Goal: Task Accomplishment & Management: Manage account settings

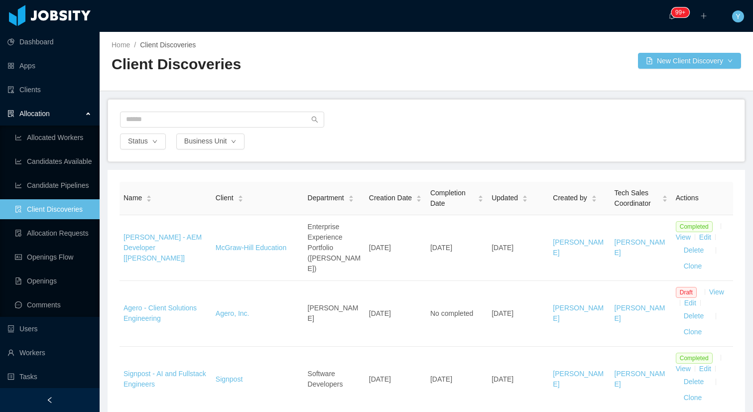
click at [435, 140] on div "Status Business Unit" at bounding box center [426, 141] width 614 height 16
click at [663, 58] on button "New Client Discovery" at bounding box center [689, 61] width 103 height 16
click at [654, 94] on li "IT" at bounding box center [680, 97] width 105 height 16
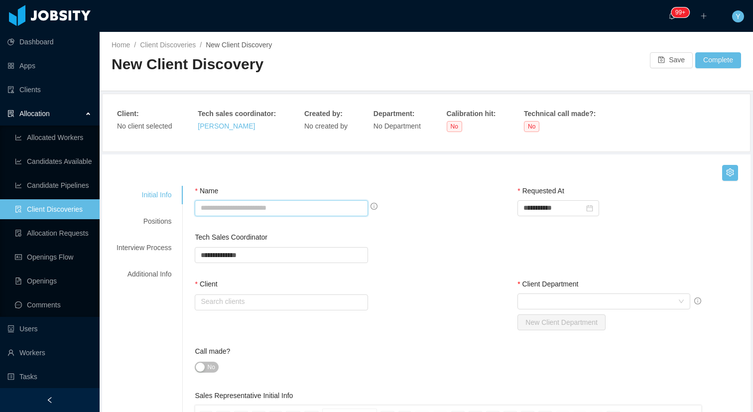
click at [266, 208] on input "Name" at bounding box center [281, 208] width 173 height 16
paste input "**********"
type input "**********"
click at [308, 305] on input "text" at bounding box center [281, 302] width 173 height 16
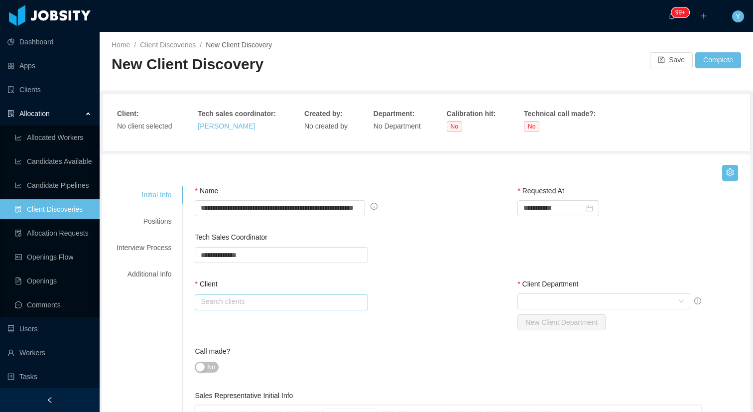
scroll to position [0, 0]
click at [307, 313] on li "McGraw-Hill Education" at bounding box center [282, 320] width 170 height 16
type input "**********"
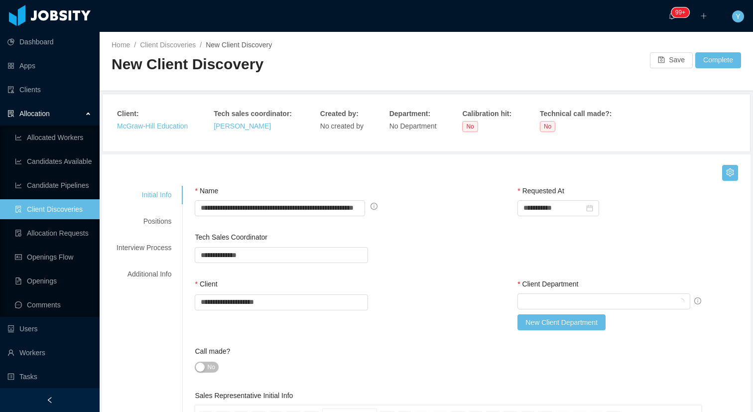
click at [465, 253] on div "**********" at bounding box center [471, 255] width 553 height 47
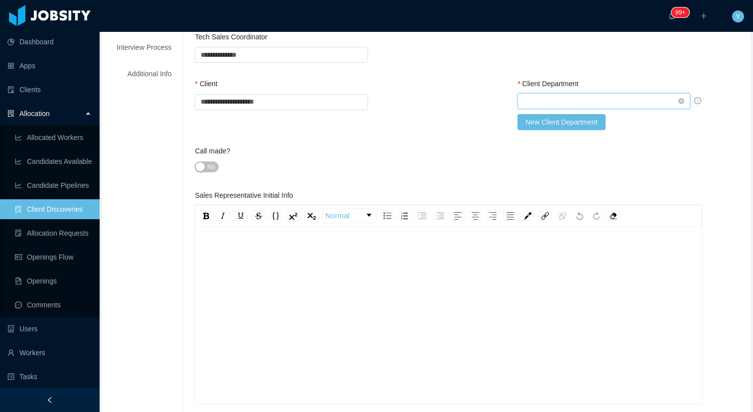
click at [649, 97] on div "Select Client Department" at bounding box center [600, 101] width 154 height 15
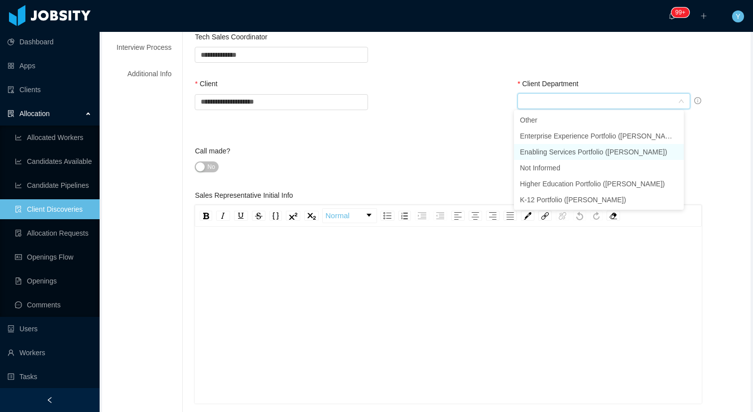
click at [617, 149] on li "Enabling Services Portfolio ([PERSON_NAME])" at bounding box center [599, 152] width 170 height 16
type input "*"
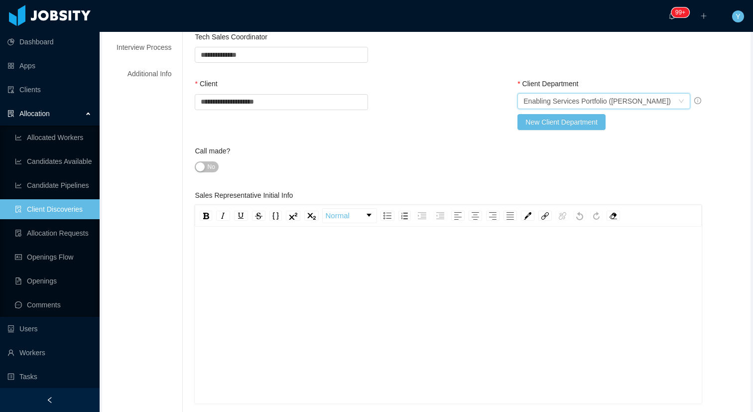
click at [535, 288] on div "rdw-editor" at bounding box center [448, 330] width 491 height 174
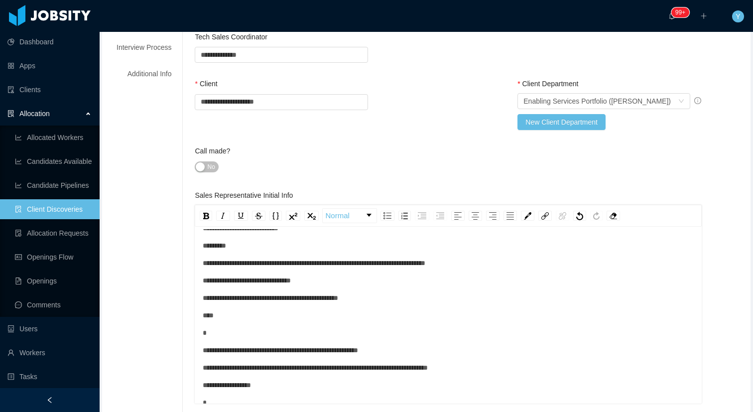
scroll to position [0, 0]
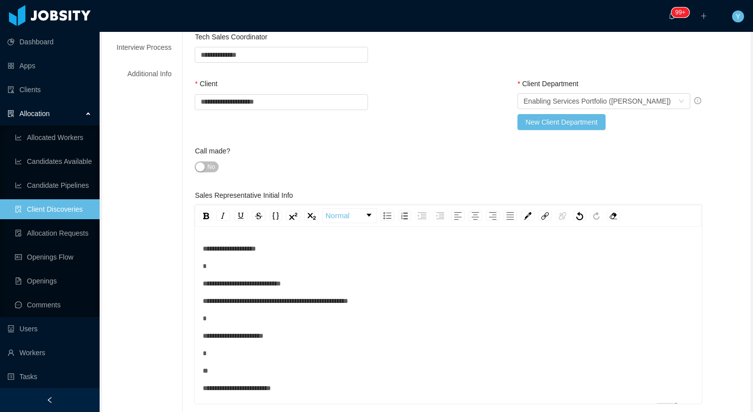
click at [382, 128] on div "**********" at bounding box center [471, 112] width 553 height 67
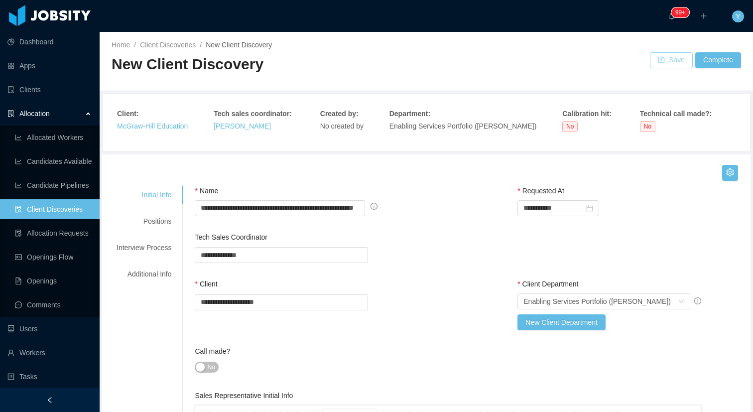
click at [658, 65] on button "Save" at bounding box center [671, 60] width 43 height 16
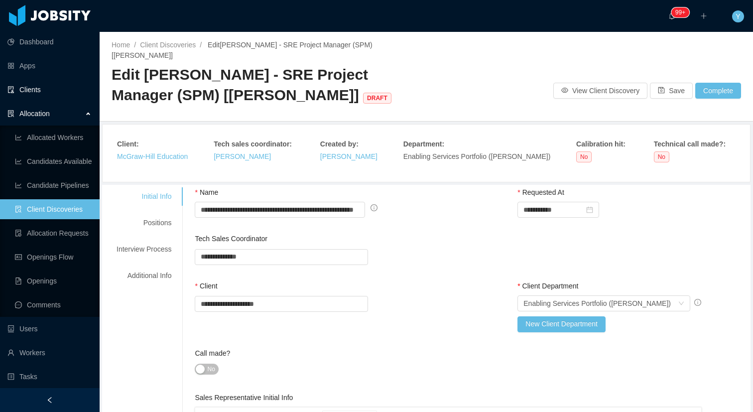
click at [45, 97] on link "Clients" at bounding box center [49, 90] width 84 height 20
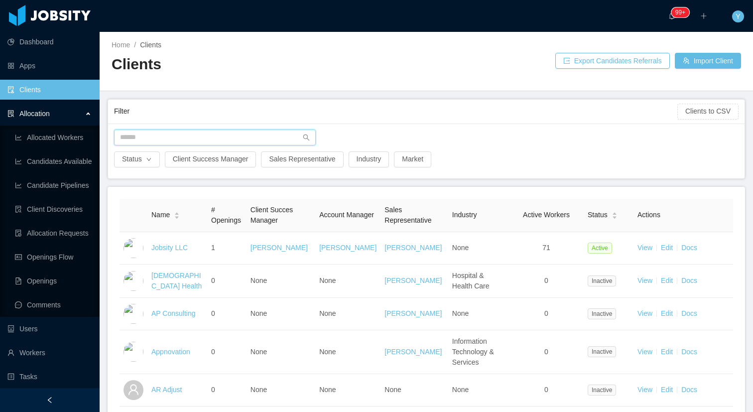
click at [252, 139] on input "text" at bounding box center [215, 137] width 202 height 16
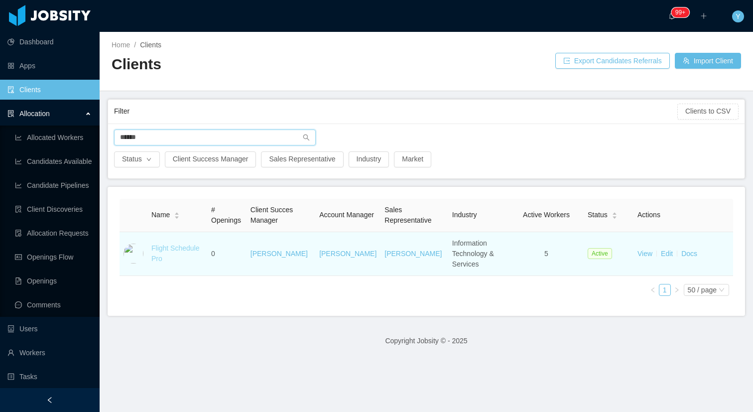
type input "******"
click at [171, 249] on link "Flight Schedule Pro" at bounding box center [175, 253] width 48 height 18
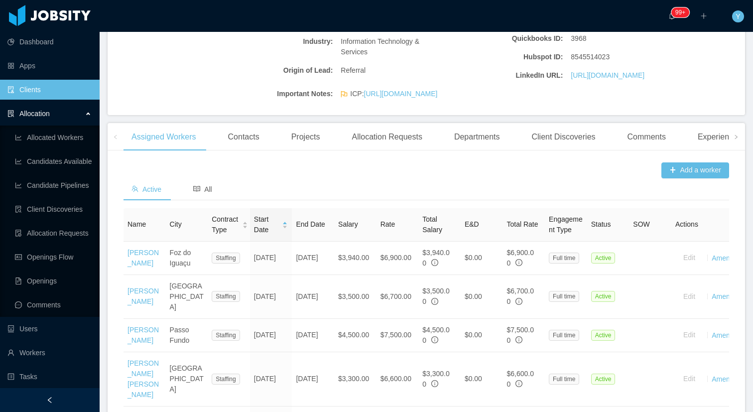
scroll to position [282, 0]
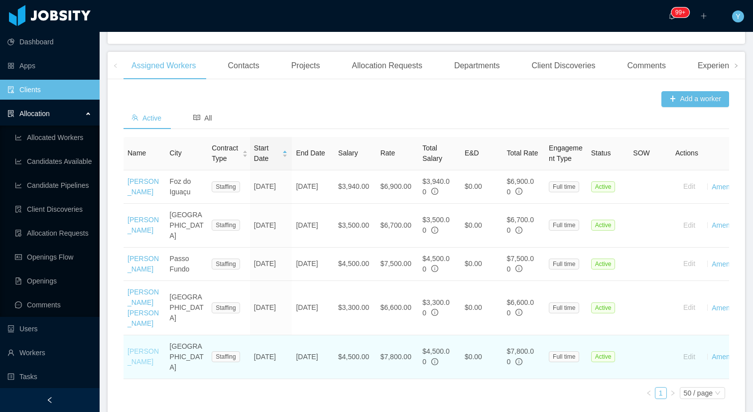
click at [136, 357] on link "[PERSON_NAME]" at bounding box center [142, 356] width 31 height 18
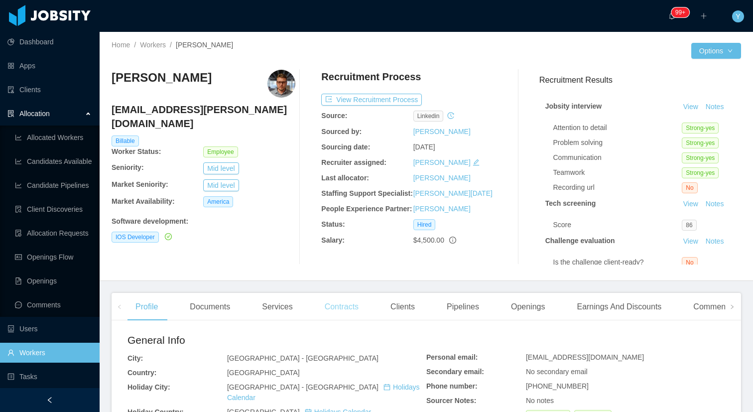
click at [345, 309] on div "Contracts" at bounding box center [342, 307] width 50 height 28
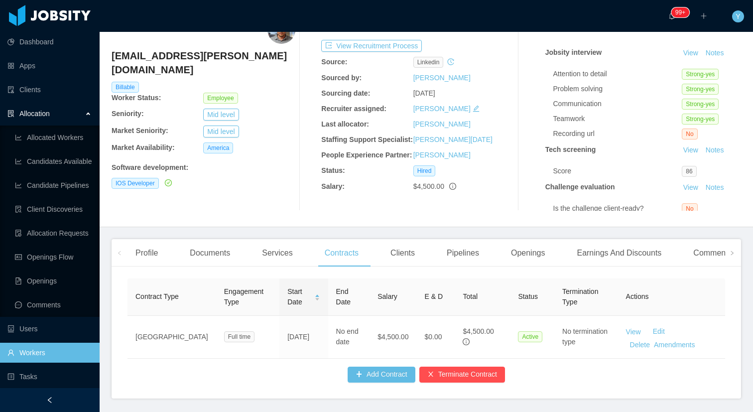
scroll to position [96, 0]
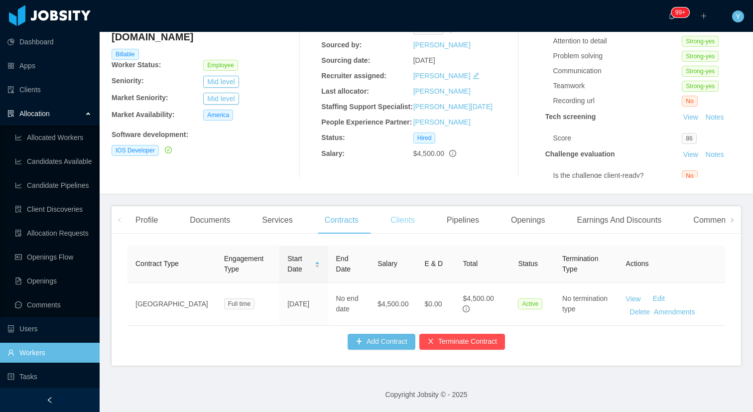
click at [389, 206] on div "Clients" at bounding box center [402, 220] width 40 height 28
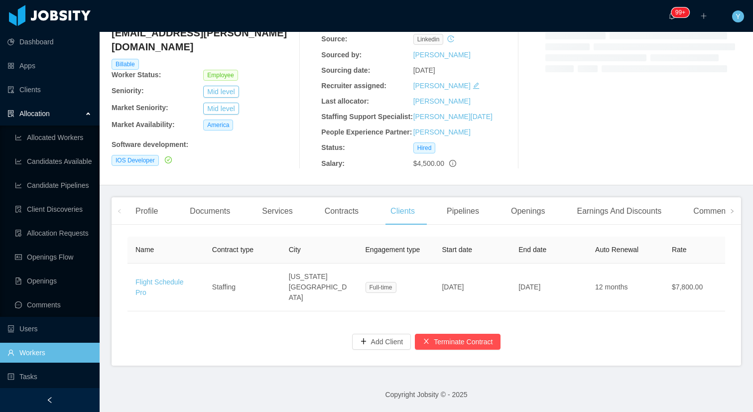
scroll to position [100, 0]
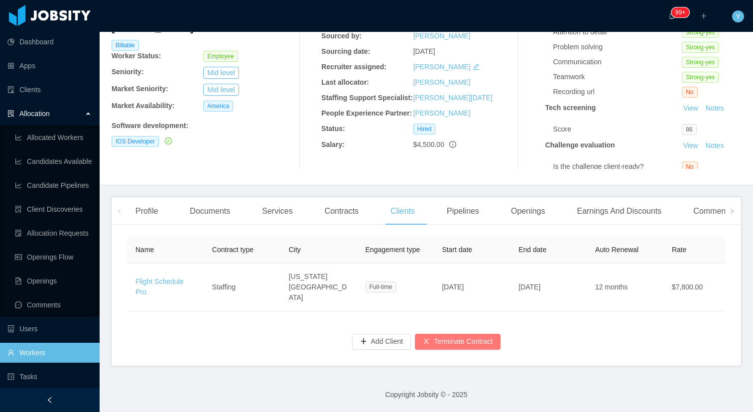
click at [465, 337] on button "Terminate Contract" at bounding box center [458, 342] width 86 height 16
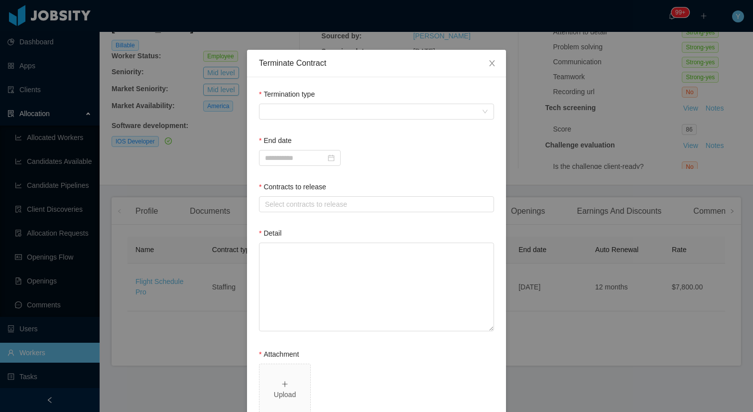
click at [325, 100] on div "Termination type" at bounding box center [376, 96] width 235 height 14
click at [323, 105] on span at bounding box center [373, 111] width 217 height 15
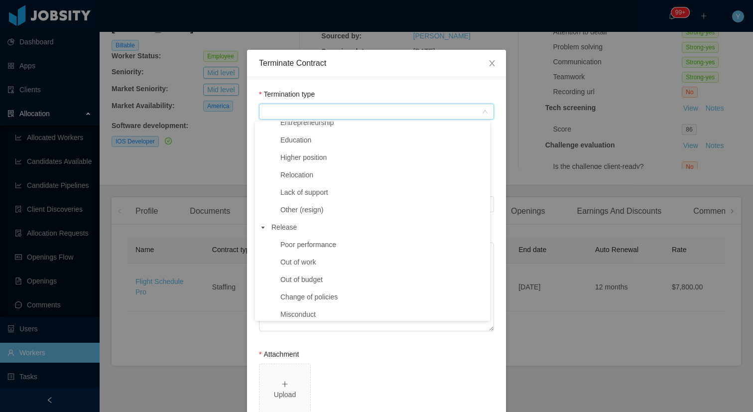
scroll to position [83, 0]
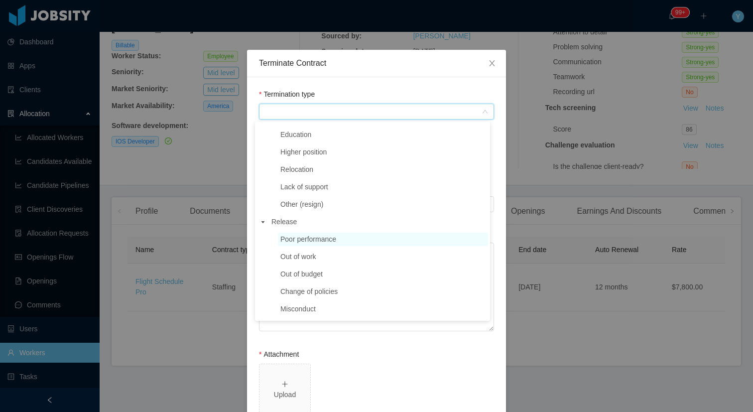
click at [327, 236] on span "Poor performance" at bounding box center [308, 239] width 56 height 8
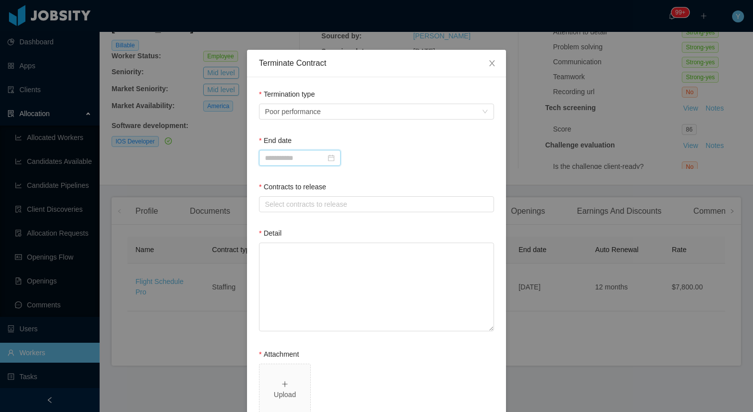
click at [308, 157] on input at bounding box center [300, 158] width 82 height 16
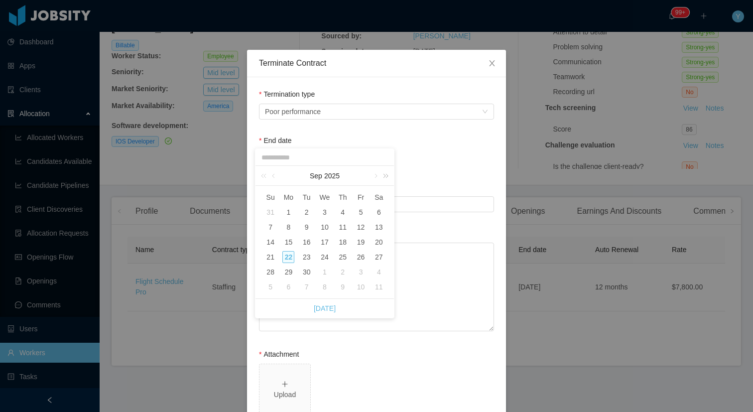
click at [378, 177] on link at bounding box center [383, 176] width 13 height 20
click at [274, 178] on link at bounding box center [274, 176] width 9 height 20
click at [261, 174] on link at bounding box center [265, 176] width 13 height 20
click at [377, 176] on link at bounding box center [383, 176] width 13 height 20
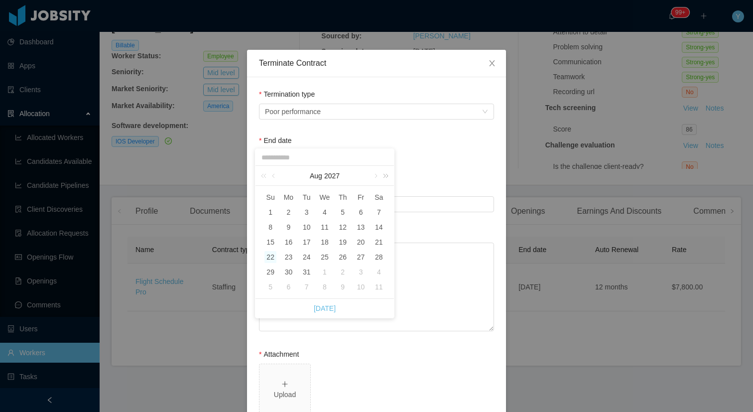
click at [377, 176] on link at bounding box center [383, 176] width 13 height 20
click at [384, 176] on link at bounding box center [383, 176] width 13 height 20
click at [270, 177] on link at bounding box center [274, 176] width 9 height 20
click at [265, 176] on link at bounding box center [265, 176] width 13 height 20
click at [515, 162] on div "Terminate Contract Termination type Poor performance End date Contracts to rele…" at bounding box center [376, 206] width 753 height 412
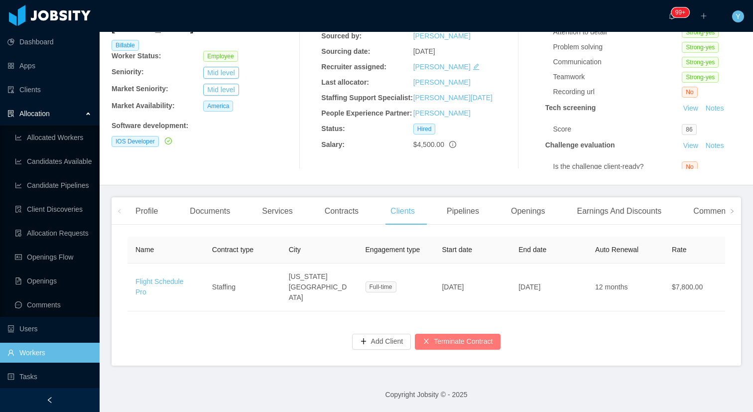
click at [434, 339] on button "Terminate Contract" at bounding box center [458, 342] width 86 height 16
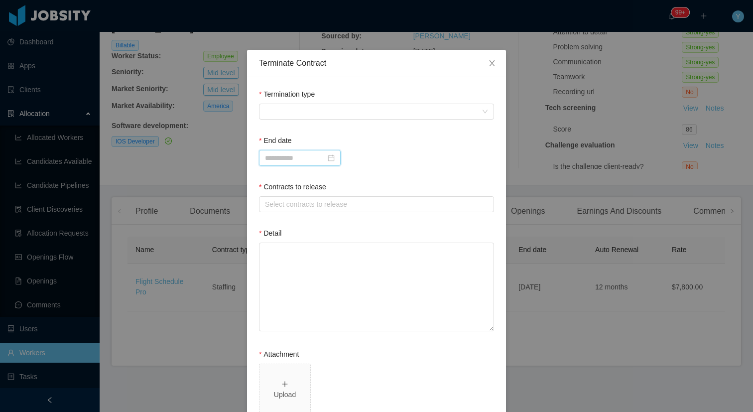
click at [327, 164] on input at bounding box center [300, 158] width 82 height 16
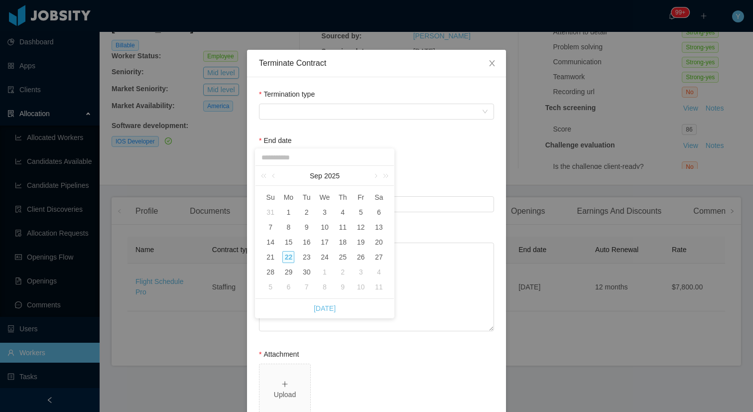
click at [360, 287] on div "10" at bounding box center [361, 287] width 12 height 12
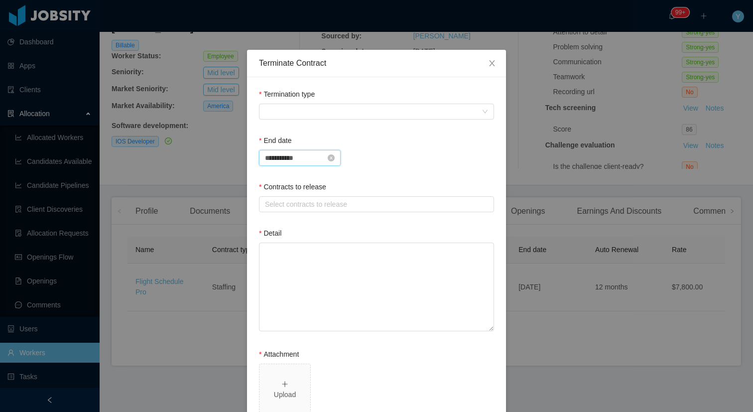
click at [301, 157] on input "**********" at bounding box center [300, 158] width 82 height 16
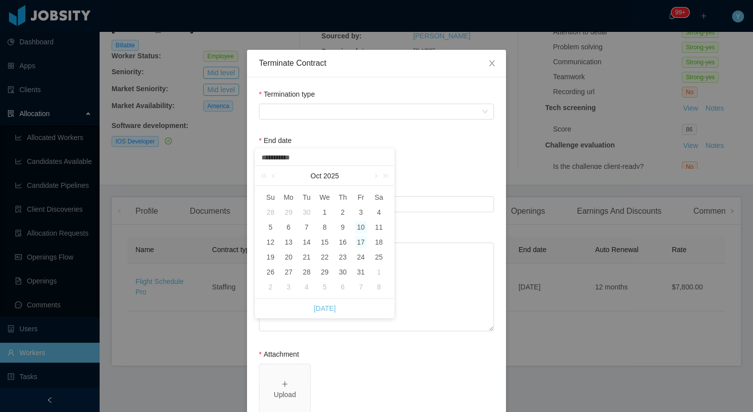
click at [359, 242] on div "17" at bounding box center [361, 242] width 12 height 12
type input "**********"
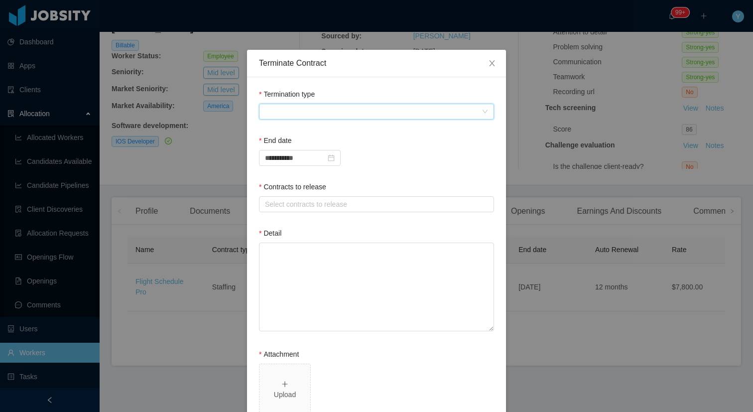
click at [313, 114] on span at bounding box center [373, 111] width 217 height 15
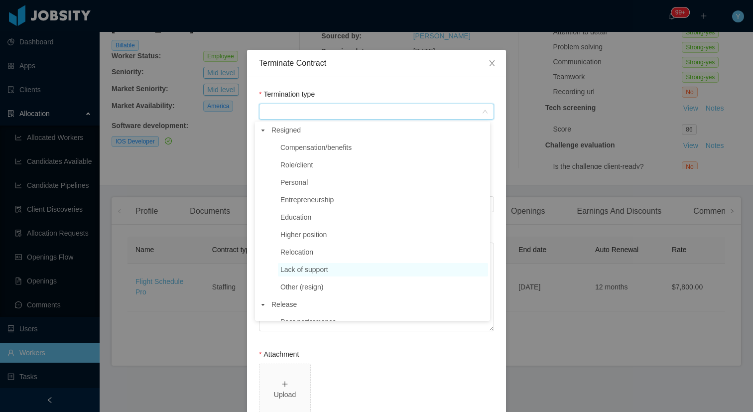
scroll to position [93, 0]
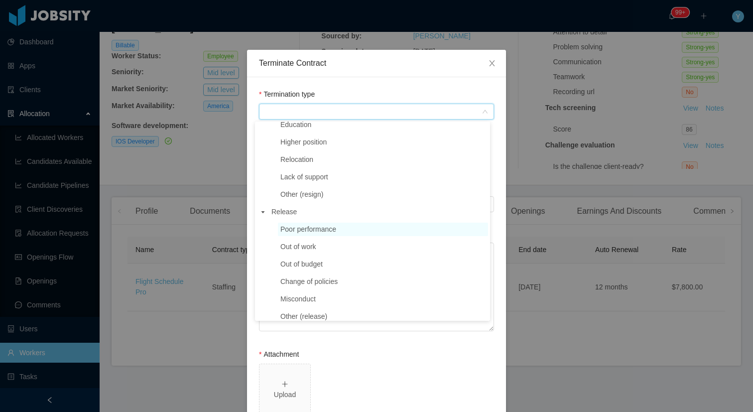
click at [322, 231] on span "Poor performance" at bounding box center [308, 229] width 56 height 8
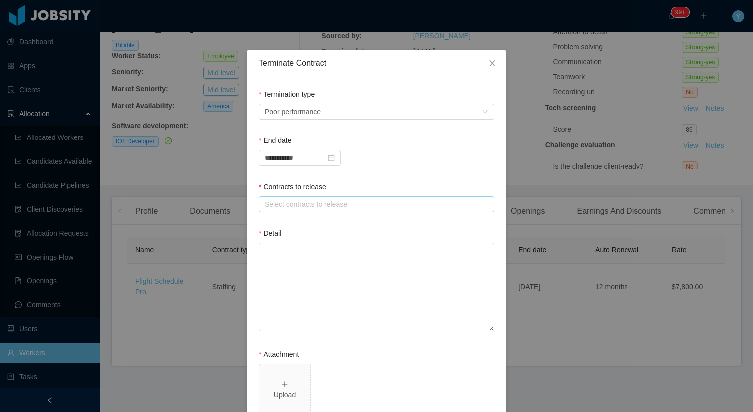
click at [319, 207] on div "Select contracts to release" at bounding box center [374, 204] width 219 height 10
click at [315, 224] on li "Flight Schedule Pro" at bounding box center [372, 224] width 235 height 16
click at [313, 278] on textarea "Detail" at bounding box center [376, 286] width 235 height 89
paste textarea "**********"
type textarea "**********"
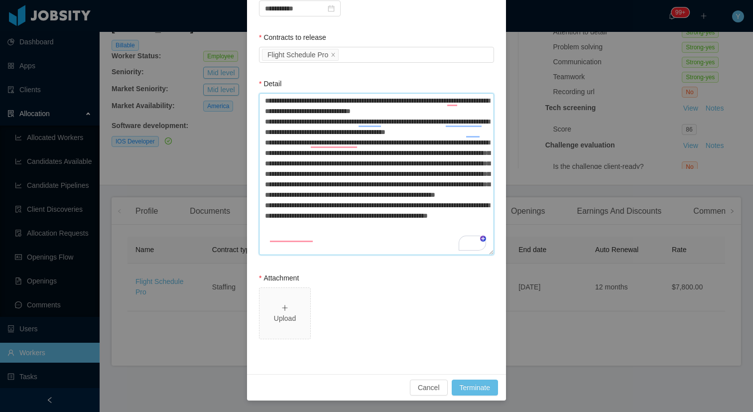
scroll to position [149, 0]
type textarea "**********"
click at [291, 300] on span "Upload" at bounding box center [284, 313] width 51 height 51
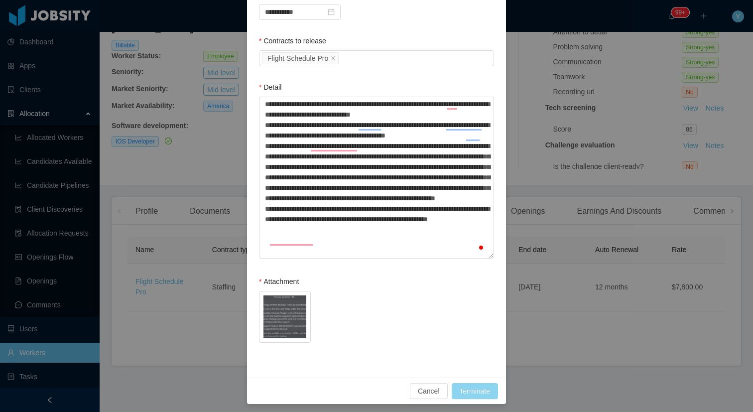
click at [469, 385] on button "Terminate" at bounding box center [475, 391] width 46 height 16
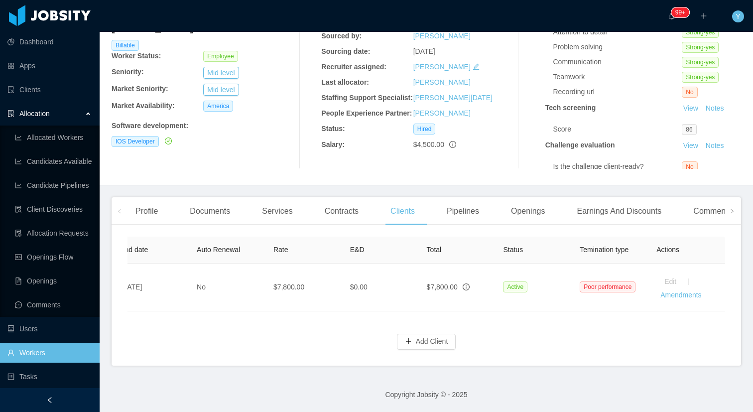
scroll to position [0, 404]
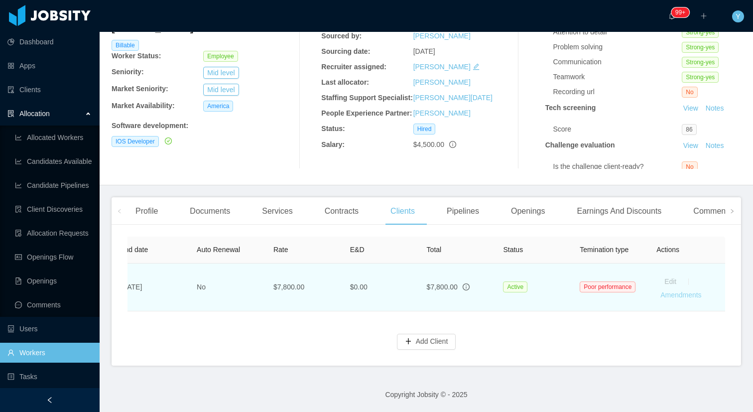
click at [679, 291] on link "Amendments" at bounding box center [680, 295] width 41 height 8
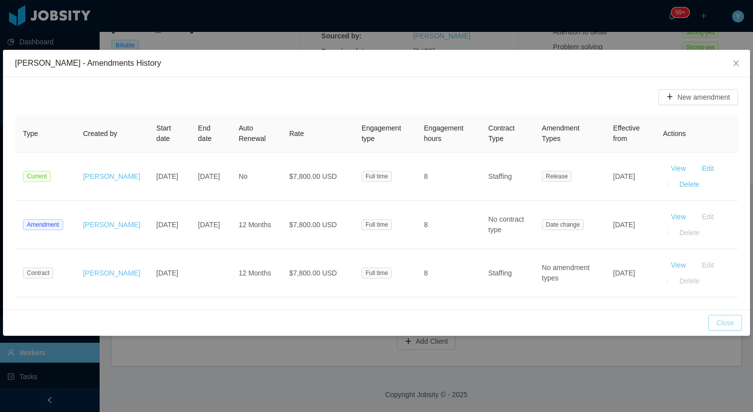
click at [734, 323] on button "Close" at bounding box center [725, 323] width 34 height 16
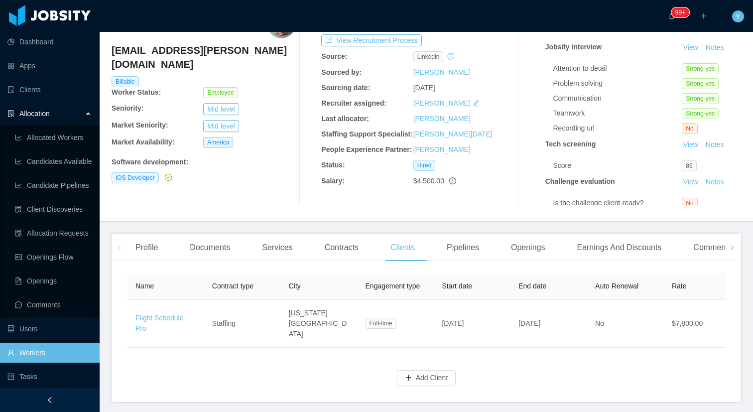
scroll to position [100, 0]
